Goal: Find contact information: Find contact information

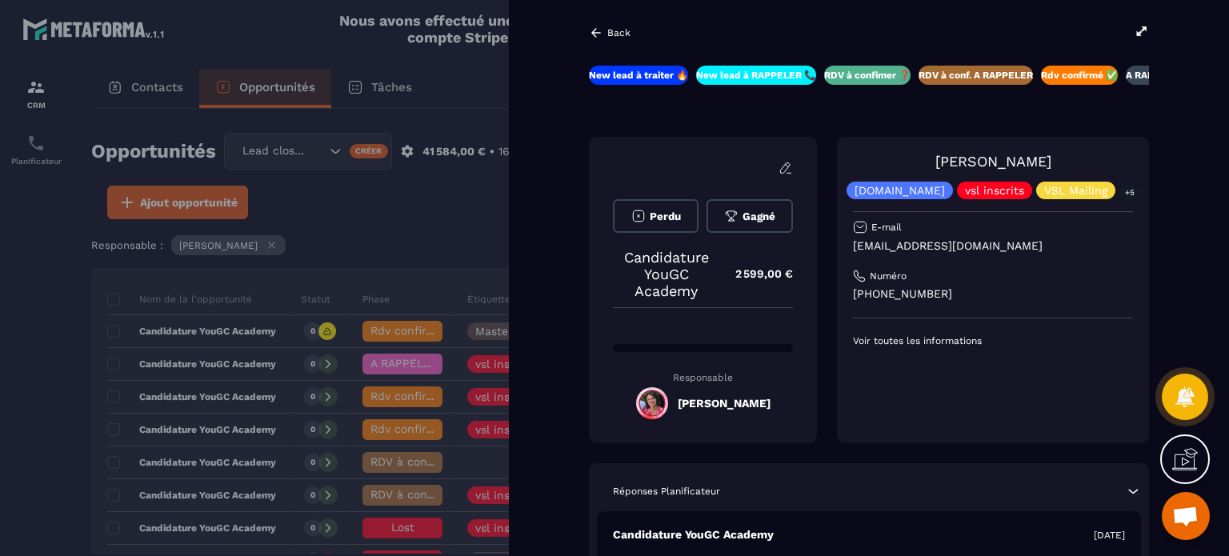
scroll to position [480, 0]
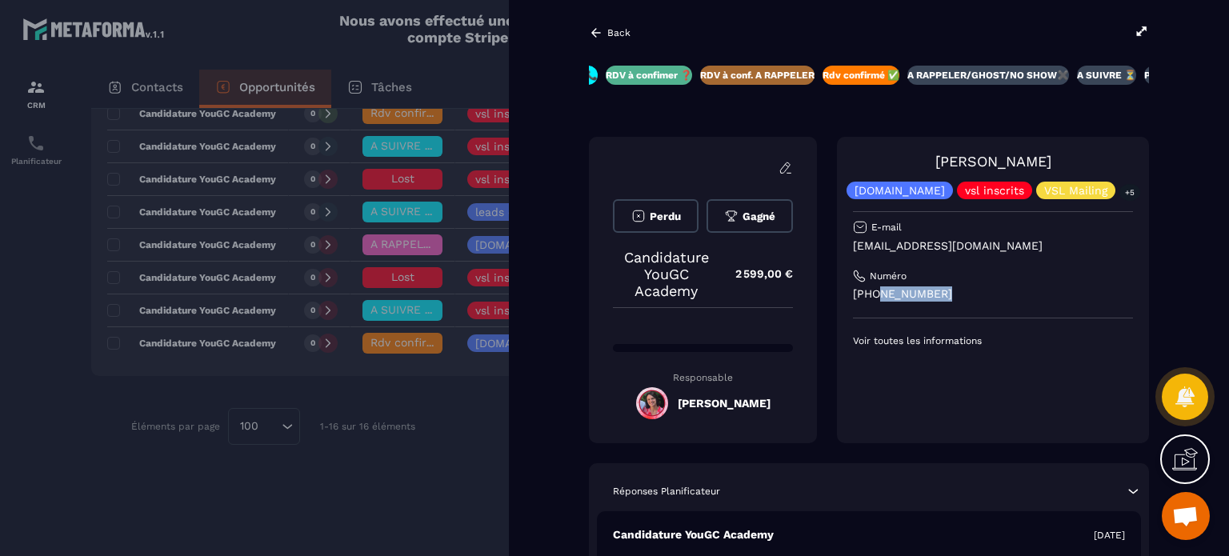
drag, startPoint x: 962, startPoint y: 291, endPoint x: 896, endPoint y: 292, distance: 65.6
click at [896, 292] on p "[PHONE_NUMBER]" at bounding box center [993, 294] width 280 height 15
click at [1060, 300] on p "[PHONE_NUMBER]" at bounding box center [993, 294] width 280 height 15
drag, startPoint x: 1085, startPoint y: 157, endPoint x: 995, endPoint y: 162, distance: 90.6
click at [995, 162] on div "[PERSON_NAME] [DOMAIN_NAME] vsl inscrits VSL Mailing +5" at bounding box center [993, 176] width 280 height 46
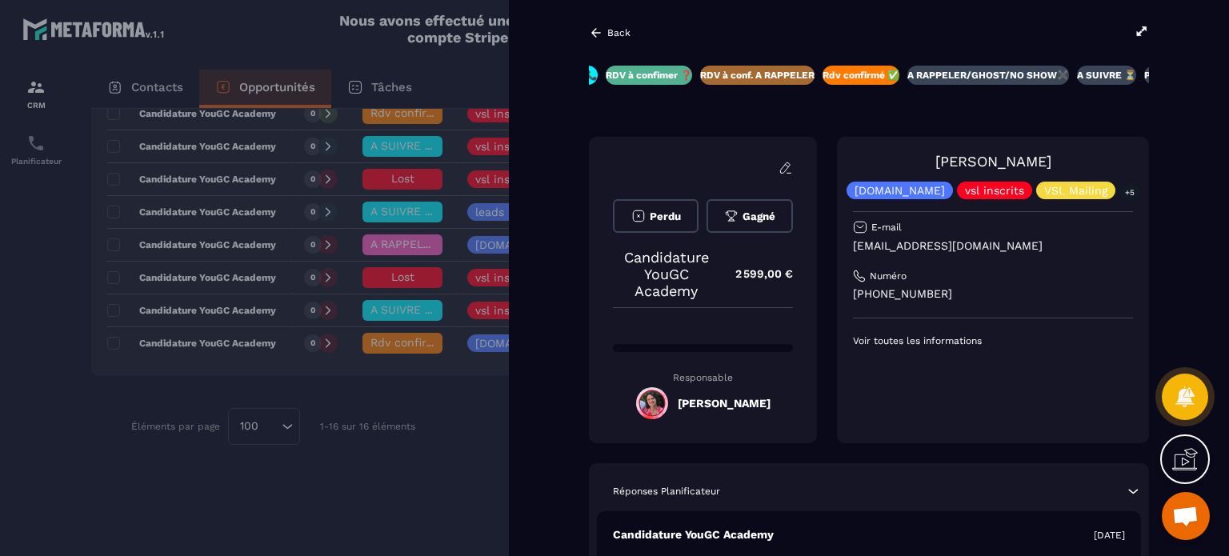
copy link "Bheekharry"
click at [1037, 243] on p "[EMAIL_ADDRESS][DOMAIN_NAME]" at bounding box center [993, 246] width 280 height 15
drag, startPoint x: 1036, startPoint y: 246, endPoint x: 870, endPoint y: 243, distance: 165.7
click at [870, 243] on div "[PERSON_NAME] [DOMAIN_NAME] vsl inscrits VSL Mailing +5 E-mail [EMAIL_ADDRESS][…" at bounding box center [993, 290] width 312 height 307
copy p "[EMAIL_ADDRESS][DOMAIN_NAME]"
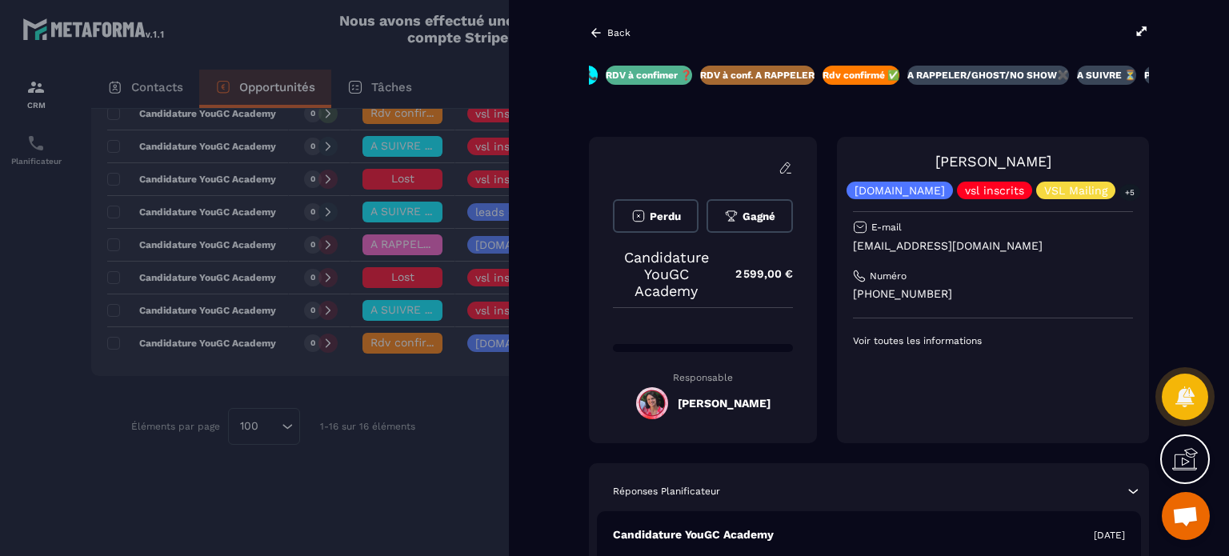
click at [612, 29] on p "Back" at bounding box center [619, 32] width 23 height 11
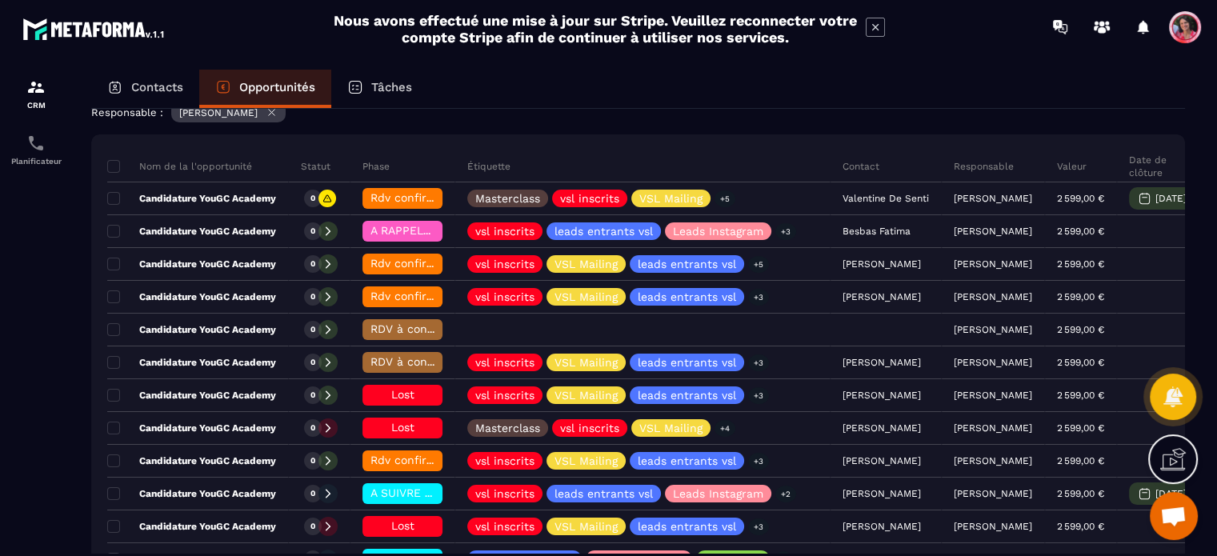
scroll to position [160, 0]
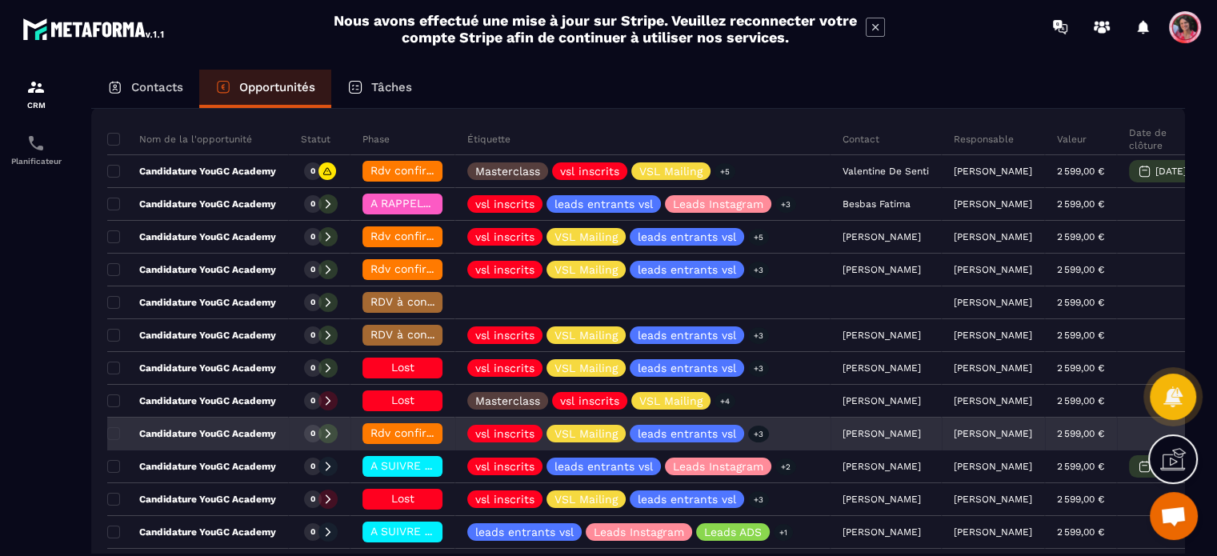
click at [253, 438] on p "Candidature YouGC Academy" at bounding box center [191, 433] width 169 height 13
